Goal: Communication & Community: Participate in discussion

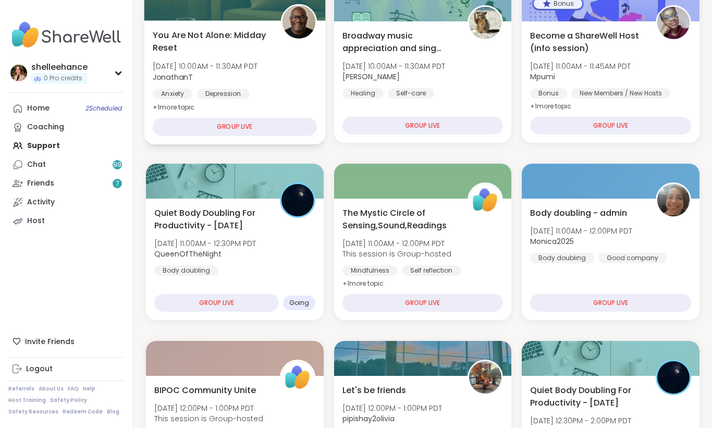
scroll to position [181, 0]
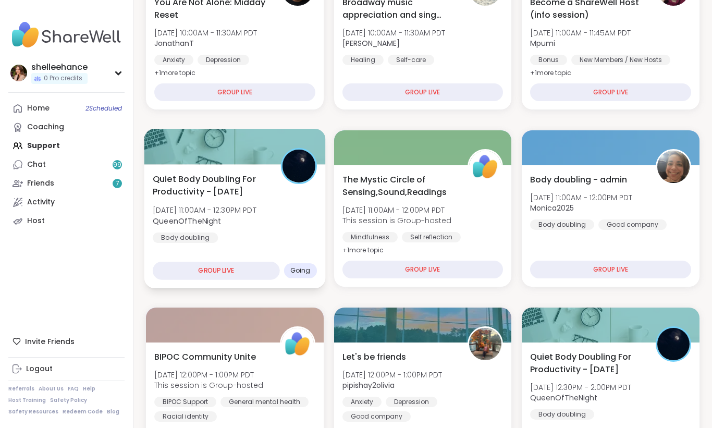
click at [293, 243] on div "Quiet Body Doubling For Productivity - [DATE] [DATE] 11:00AM - 12:30PM PDT Quee…" at bounding box center [234, 226] width 181 height 124
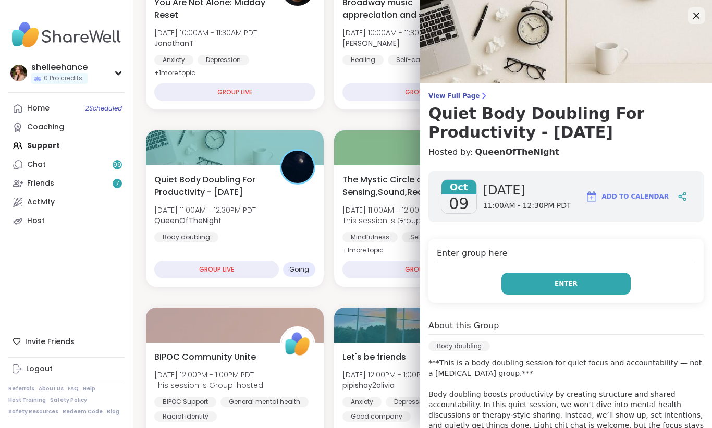
click at [528, 283] on button "Enter" at bounding box center [566, 284] width 129 height 22
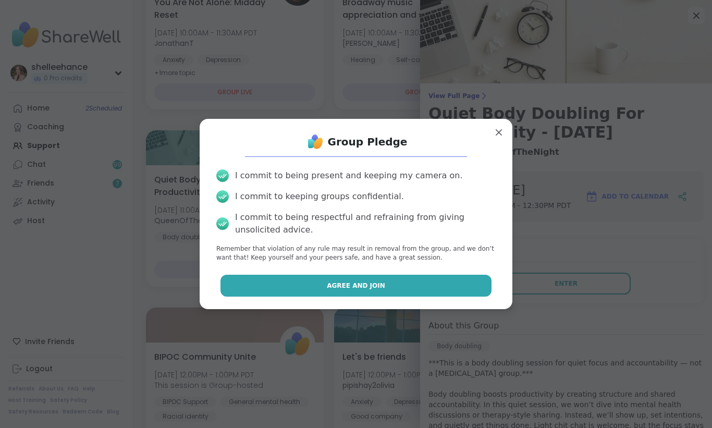
click at [311, 278] on button "Agree and Join" at bounding box center [357, 286] width 272 height 22
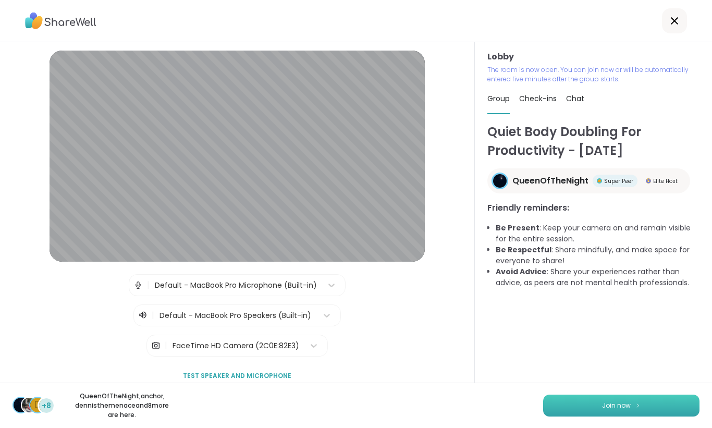
click at [610, 411] on button "Join now" at bounding box center [621, 406] width 156 height 22
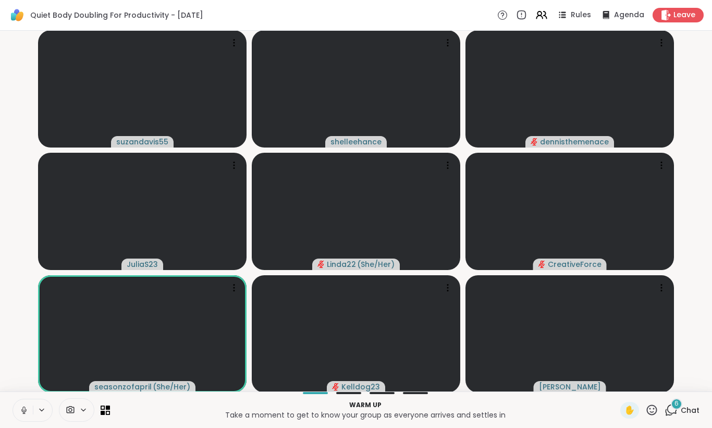
click at [19, 409] on icon at bounding box center [23, 410] width 9 height 9
